Goal: Task Accomplishment & Management: Manage account settings

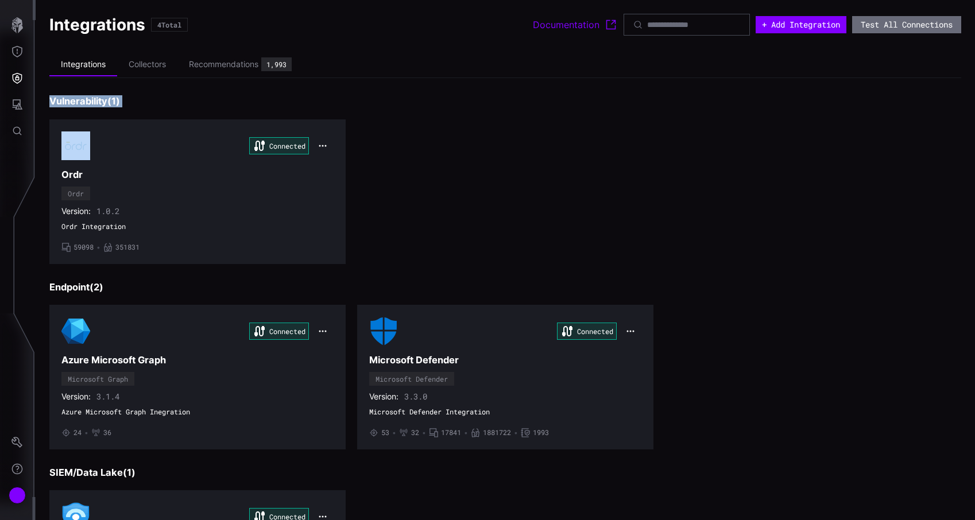
click at [664, 150] on div "Connected Ordr Ordr Version: 1.0.2 Ordr Integration • 59098 • 351831" at bounding box center [505, 191] width 912 height 145
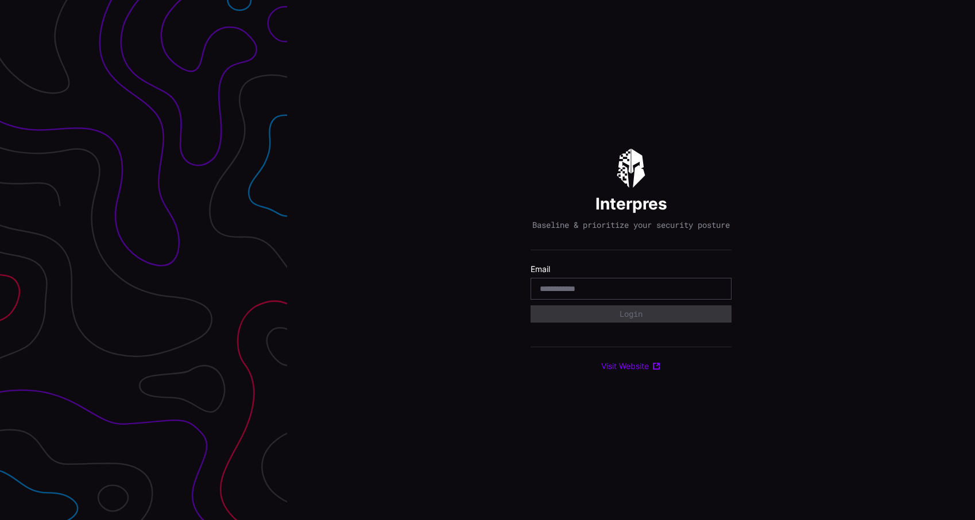
type input "**********"
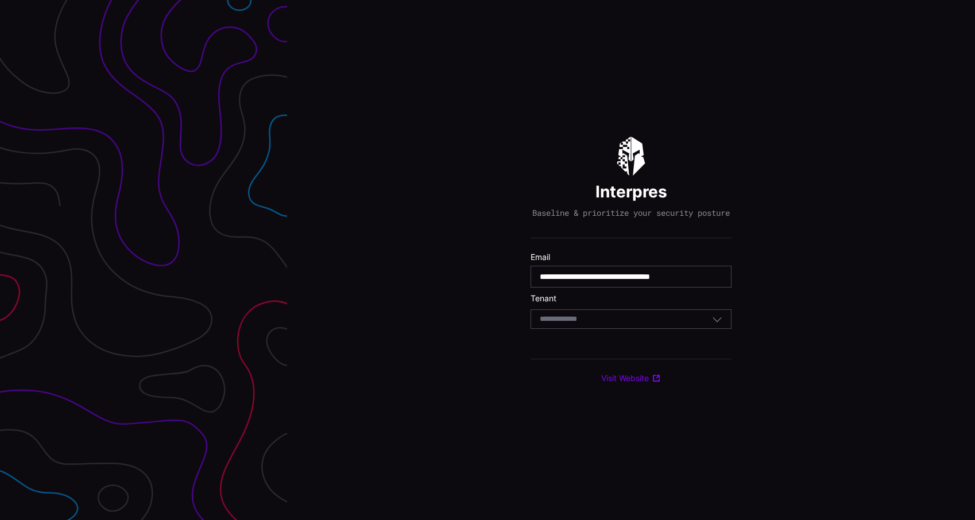
click at [606, 324] on div "Select Tenant" at bounding box center [626, 319] width 172 height 10
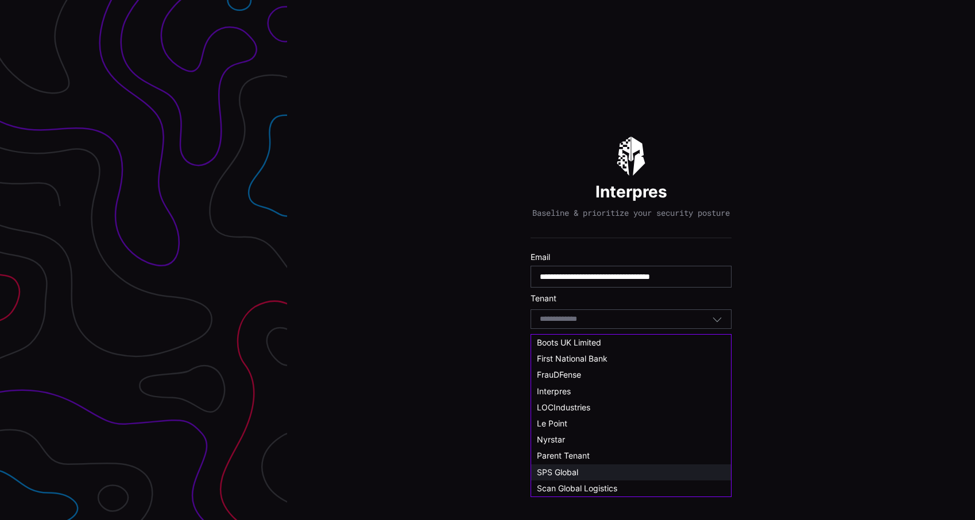
click at [590, 465] on div "SPS Global" at bounding box center [631, 472] width 200 height 16
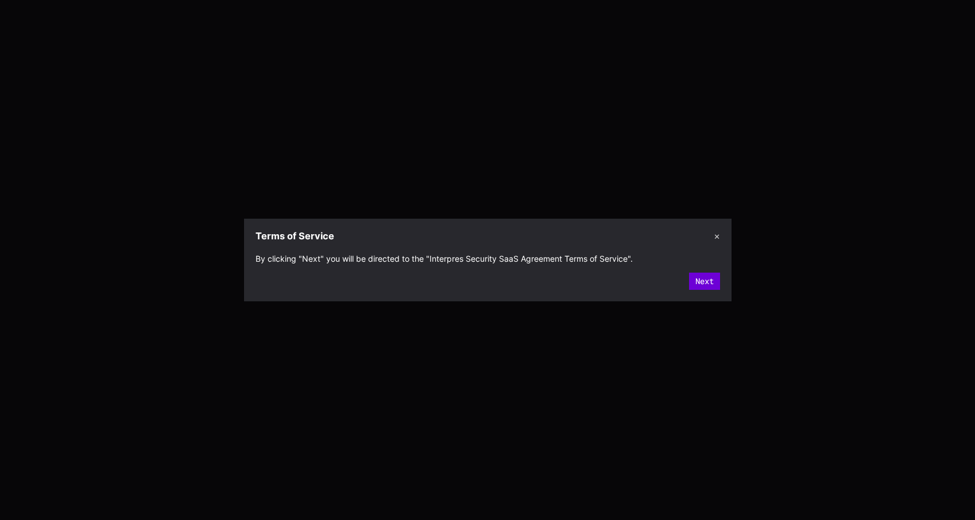
click at [712, 278] on button "Next" at bounding box center [704, 281] width 31 height 17
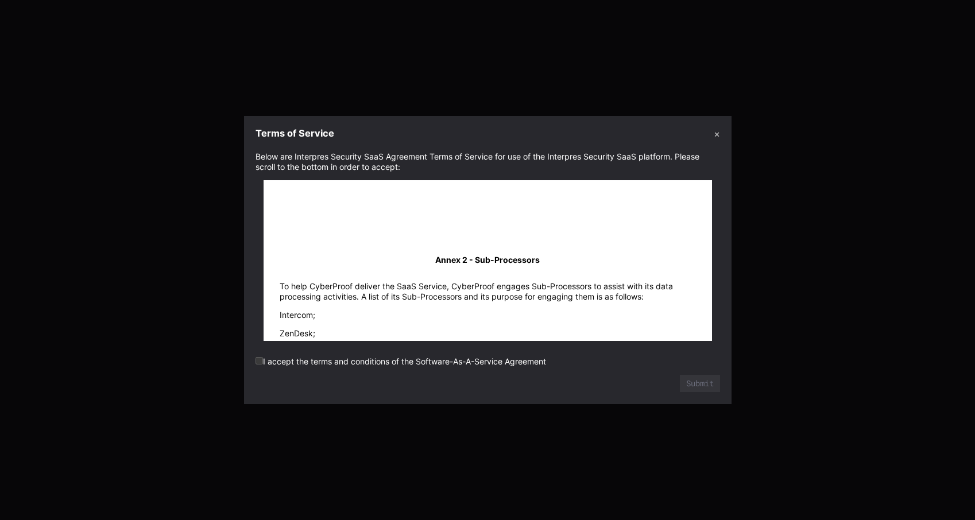
scroll to position [17274, 0]
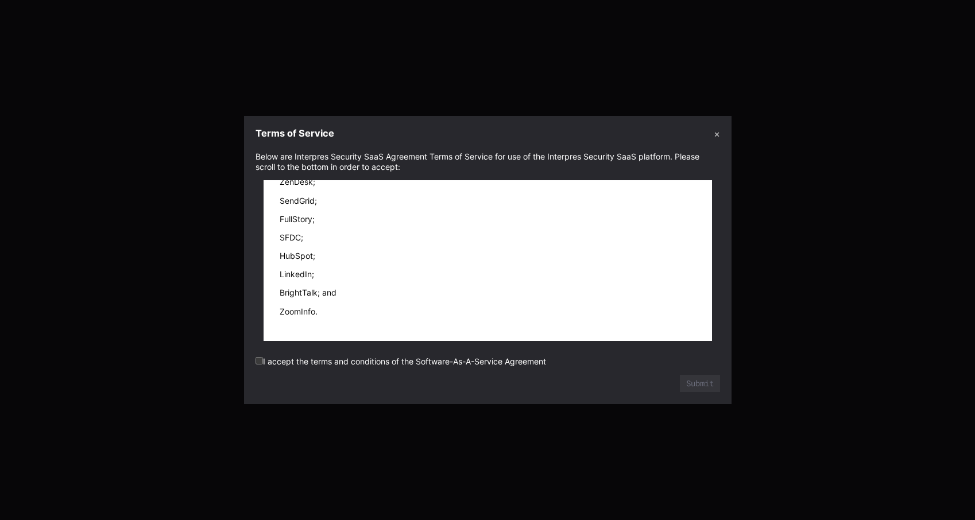
click at [497, 364] on label "I accept the terms and conditions of the Software-As-A-Service Agreement" at bounding box center [400, 362] width 290 height 10
click at [703, 381] on button "Submit" at bounding box center [700, 383] width 40 height 17
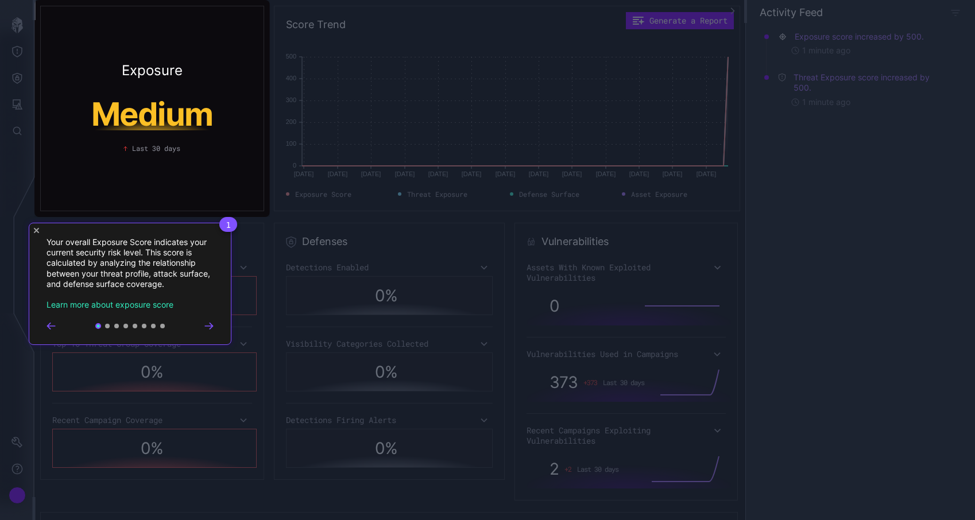
click at [39, 232] on div "1 Your overall Exposure Score indicates your current security risk level. This …" at bounding box center [130, 284] width 203 height 122
click at [37, 231] on icon "Close Tour" at bounding box center [36, 230] width 5 height 5
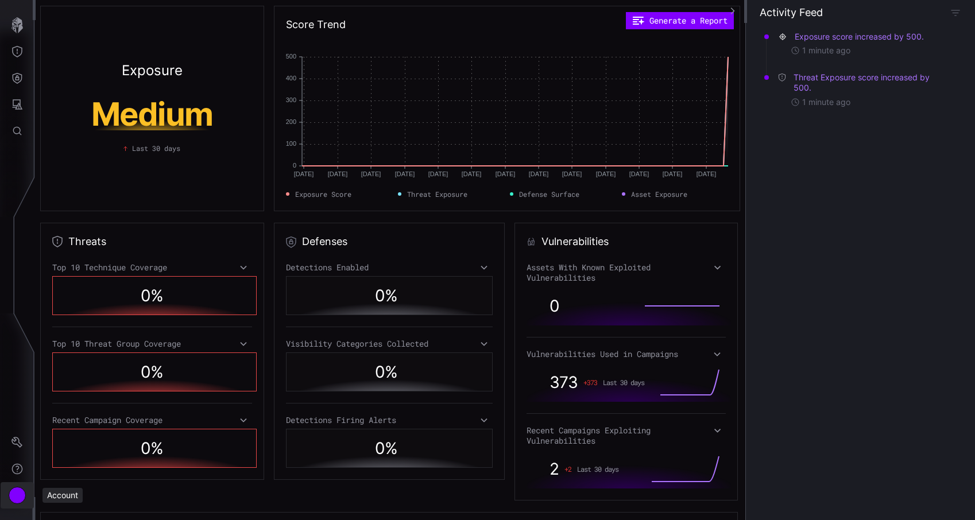
click at [16, 497] on div "Account" at bounding box center [17, 495] width 17 height 17
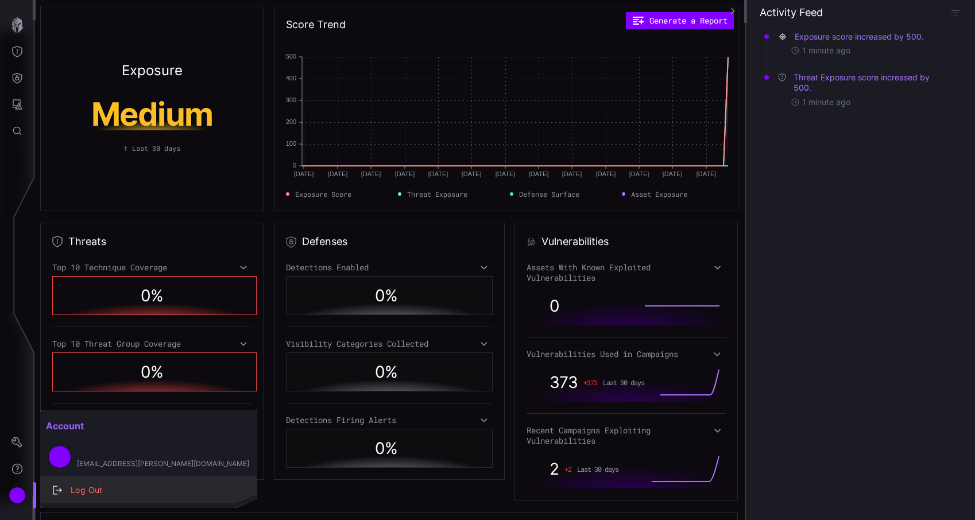
click at [80, 494] on div "Log Out" at bounding box center [155, 490] width 180 height 14
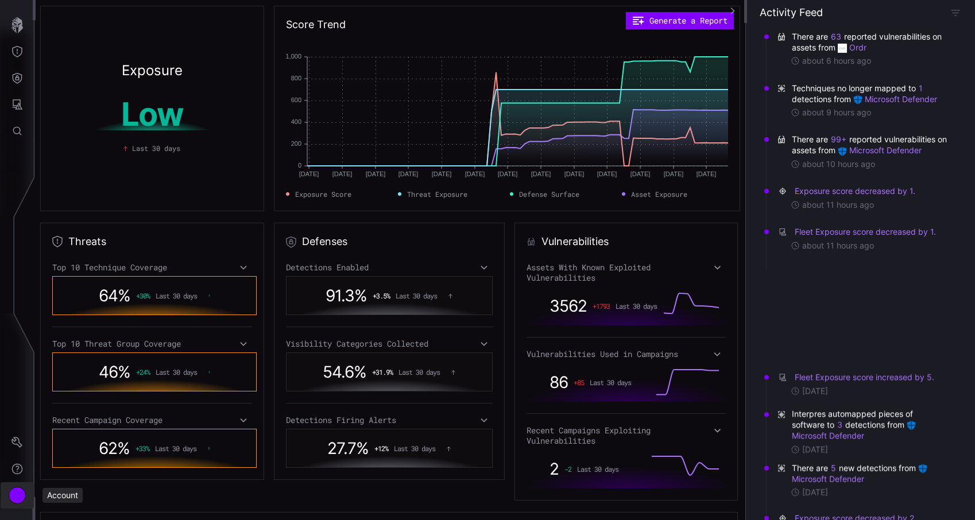
click at [16, 502] on div "Account" at bounding box center [17, 495] width 17 height 17
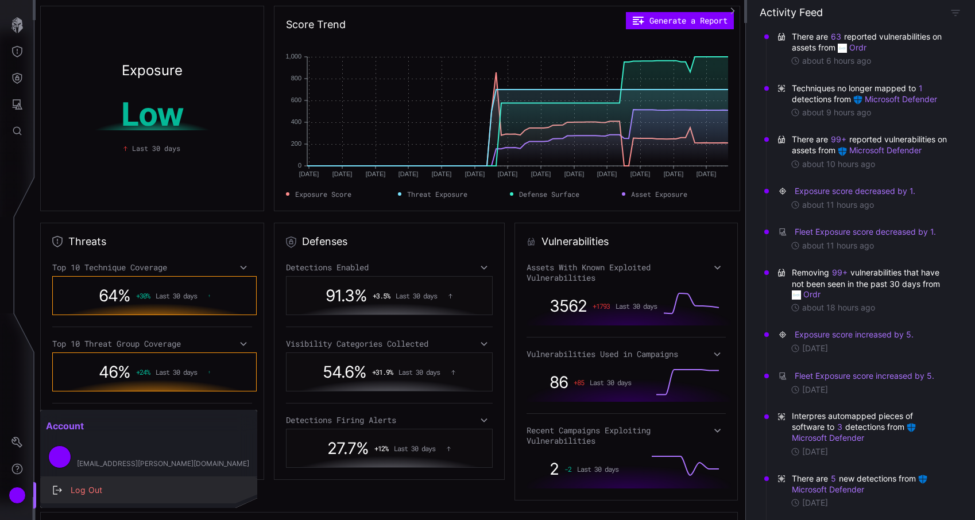
click at [83, 490] on div "Log Out" at bounding box center [155, 490] width 180 height 14
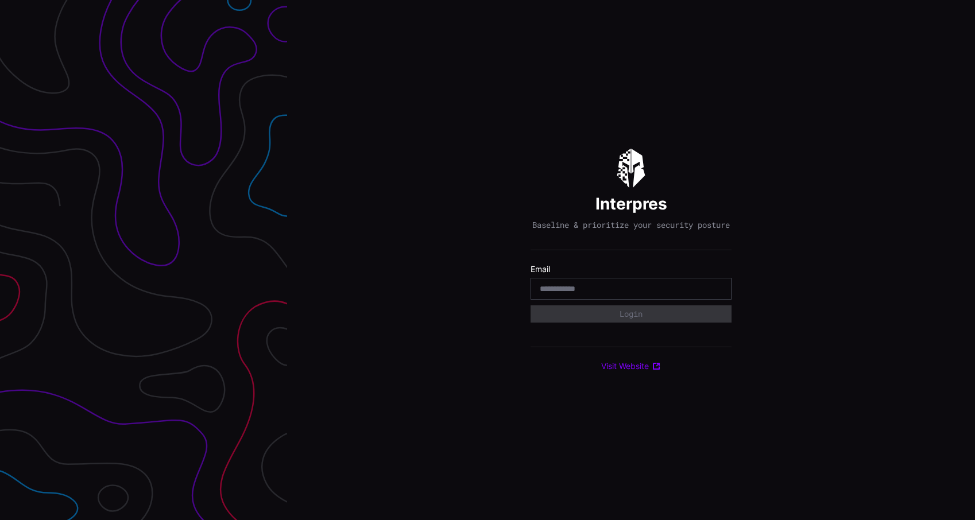
type input "**********"
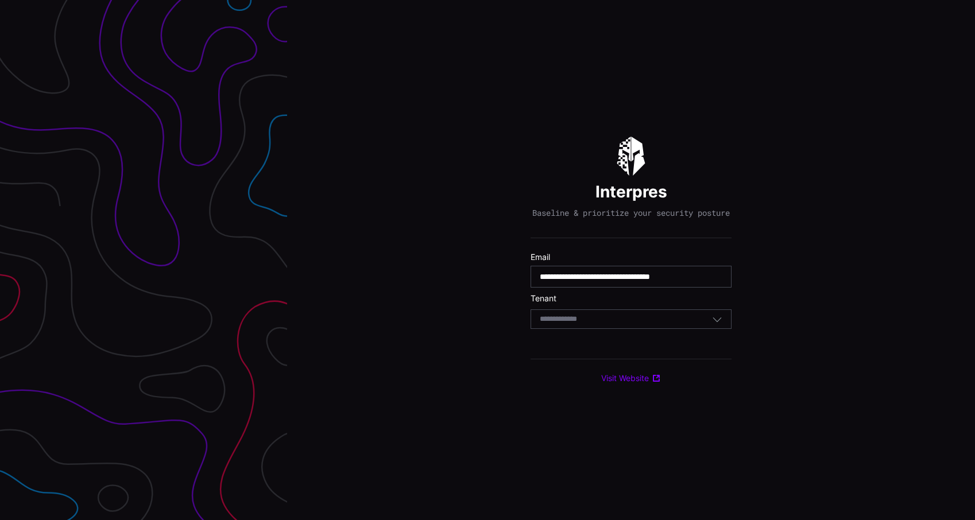
click at [618, 324] on div "Select Tenant" at bounding box center [626, 319] width 172 height 10
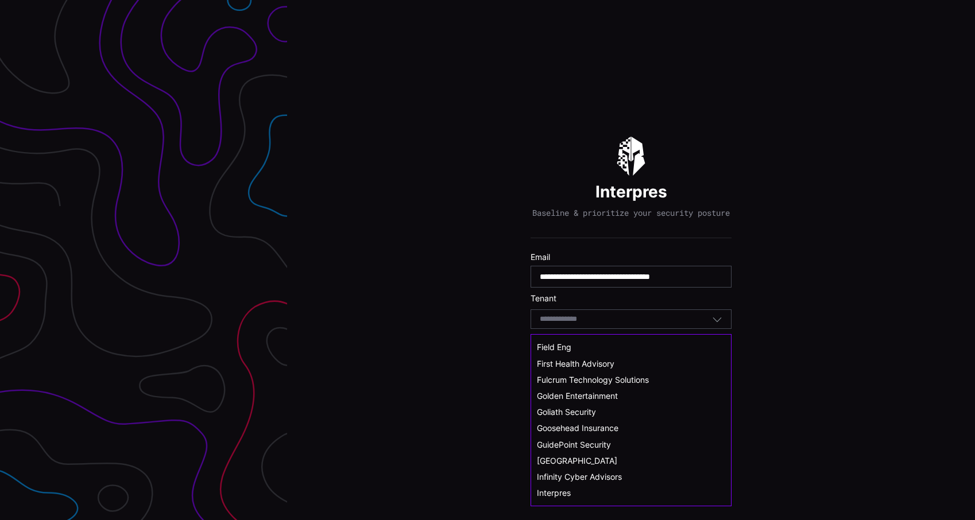
scroll to position [204, 0]
click at [605, 380] on span "Fulcrum Technology Solutions" at bounding box center [593, 382] width 112 height 10
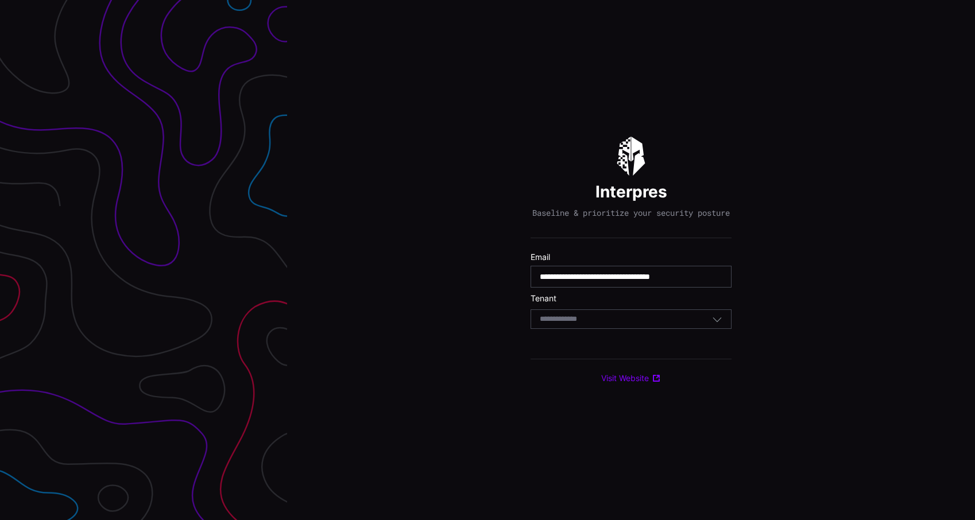
click at [578, 329] on div "Select Tenant" at bounding box center [630, 319] width 201 height 20
click at [500, 398] on div "**********" at bounding box center [631, 260] width 688 height 520
click at [580, 324] on input at bounding box center [564, 320] width 49 height 10
click at [500, 386] on div "**********" at bounding box center [631, 260] width 688 height 520
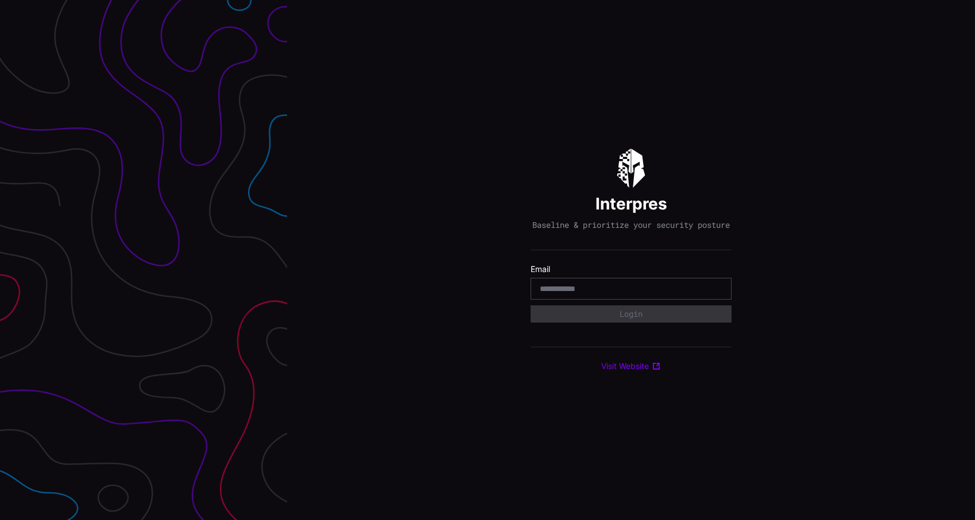
click at [303, 126] on div "Interpres Baseline & prioritize your security posture Email Login Visit Website" at bounding box center [631, 260] width 688 height 520
